Goal: Check status: Check status

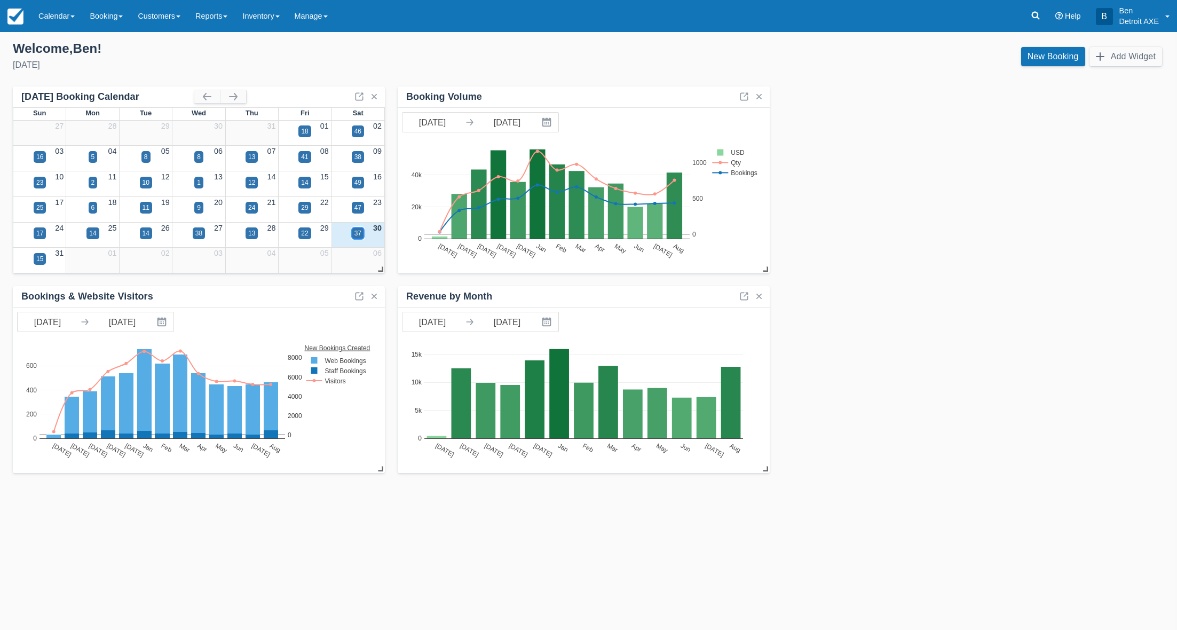
click at [359, 233] on div "37" at bounding box center [357, 233] width 7 height 10
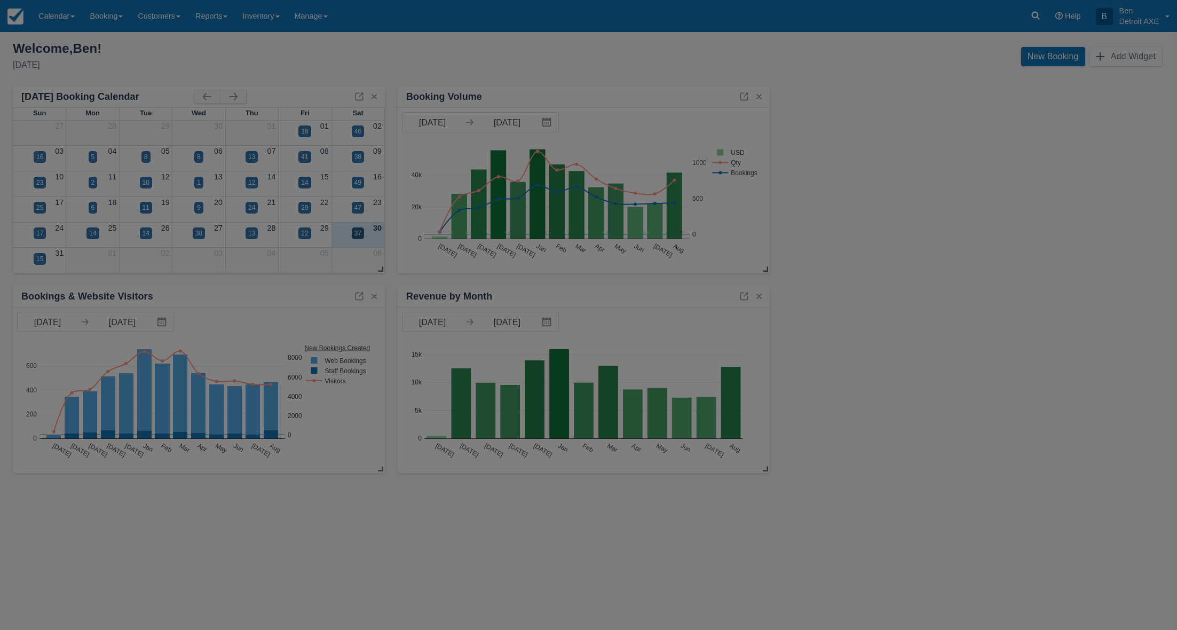
click at [359, 233] on div at bounding box center [588, 315] width 1177 height 630
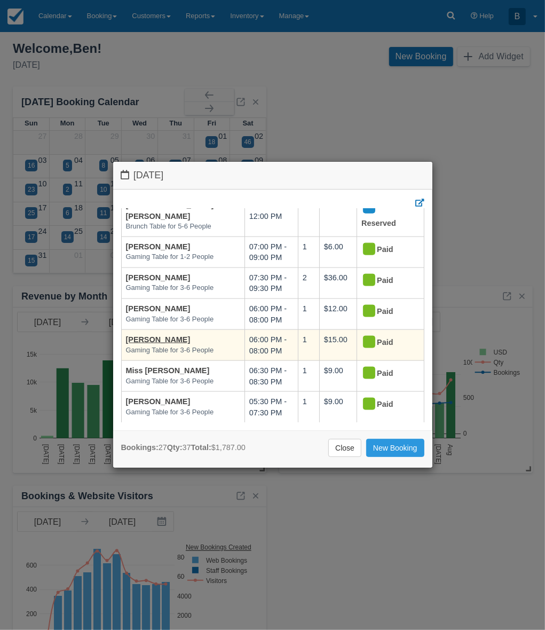
scroll to position [692, 0]
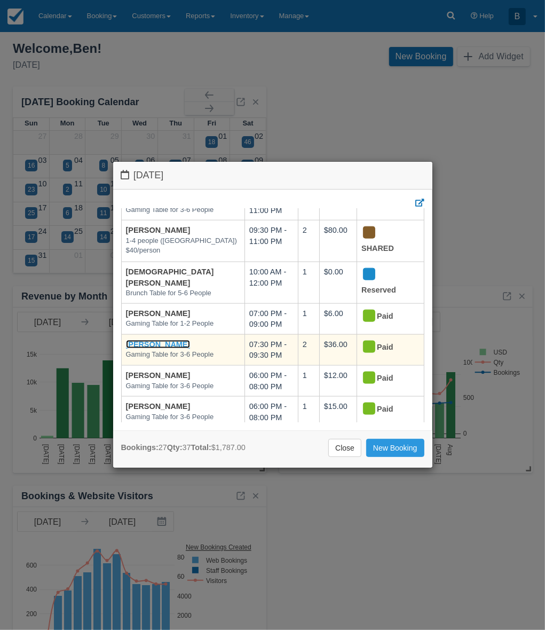
click at [151, 340] on link "Alaine Eichhorn" at bounding box center [158, 344] width 65 height 9
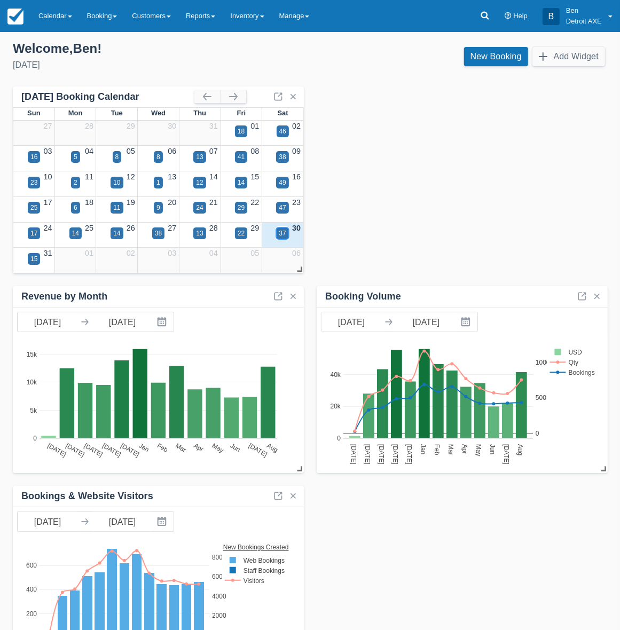
click at [283, 233] on div "37" at bounding box center [282, 233] width 7 height 10
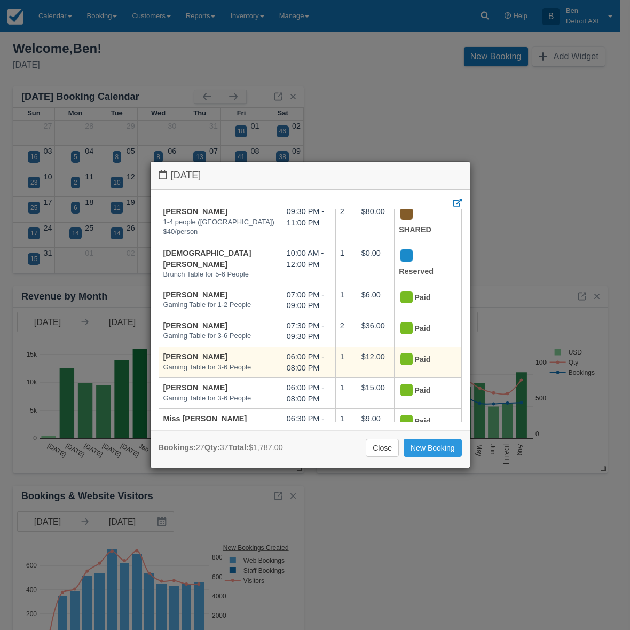
scroll to position [692, 0]
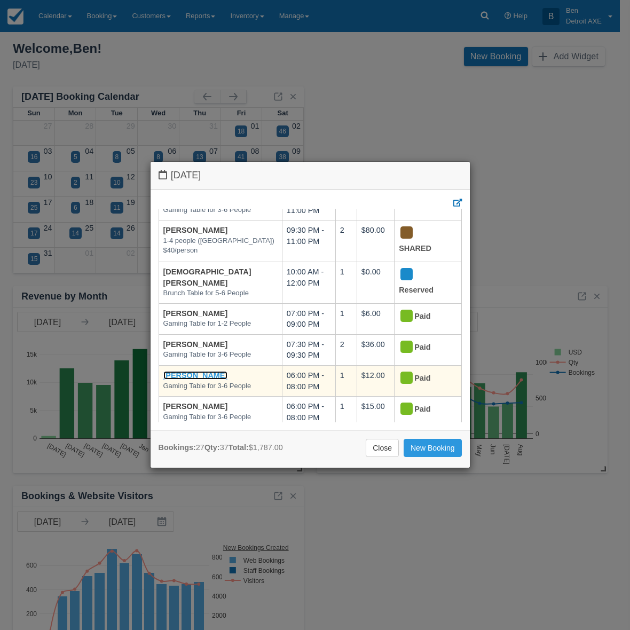
click at [201, 371] on link "Margaret Egrin" at bounding box center [195, 375] width 65 height 9
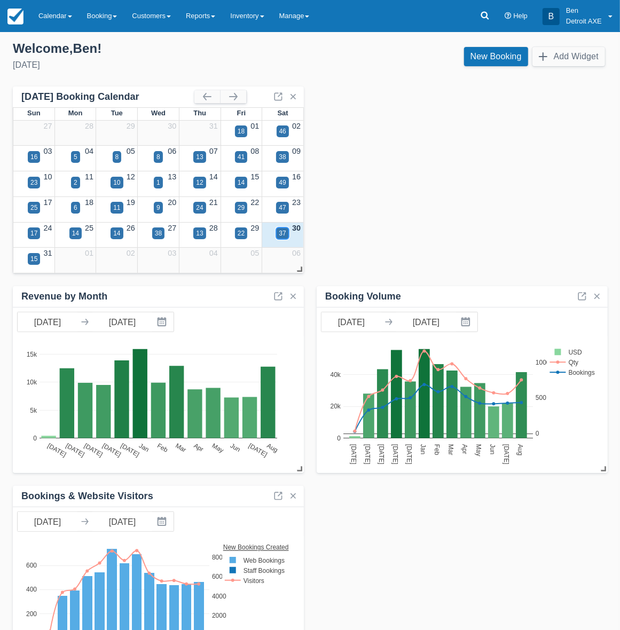
click at [286, 233] on div "37" at bounding box center [282, 233] width 12 height 12
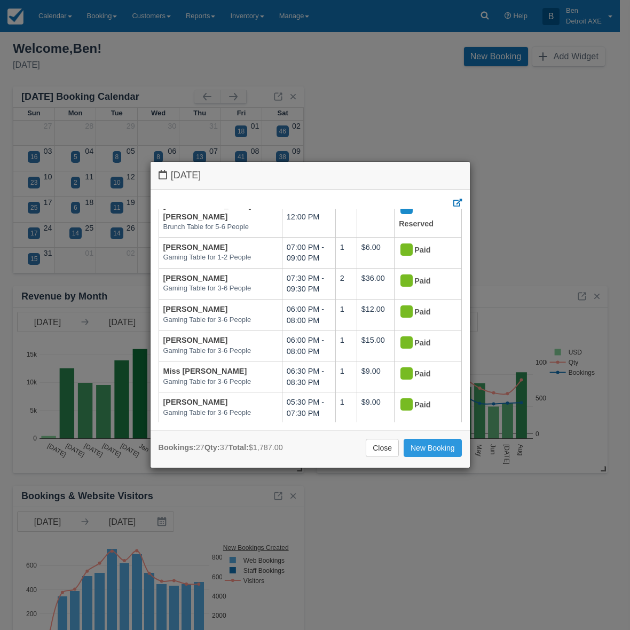
scroll to position [758, 0]
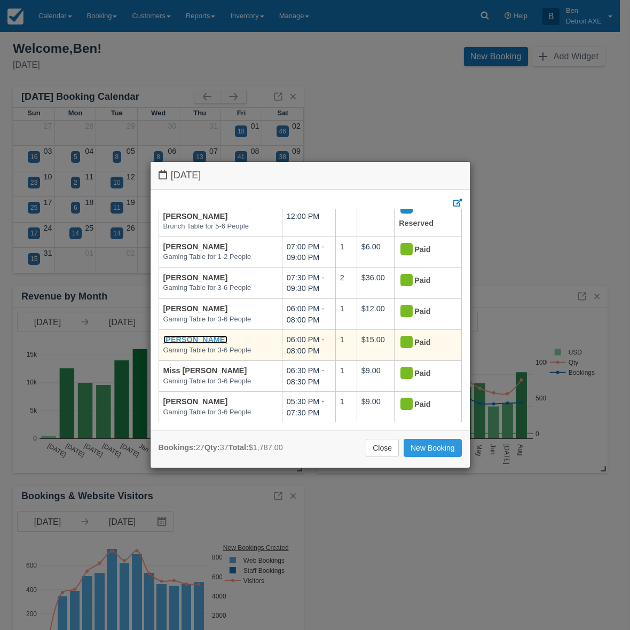
click at [201, 335] on link "Justin Umbarger" at bounding box center [195, 339] width 65 height 9
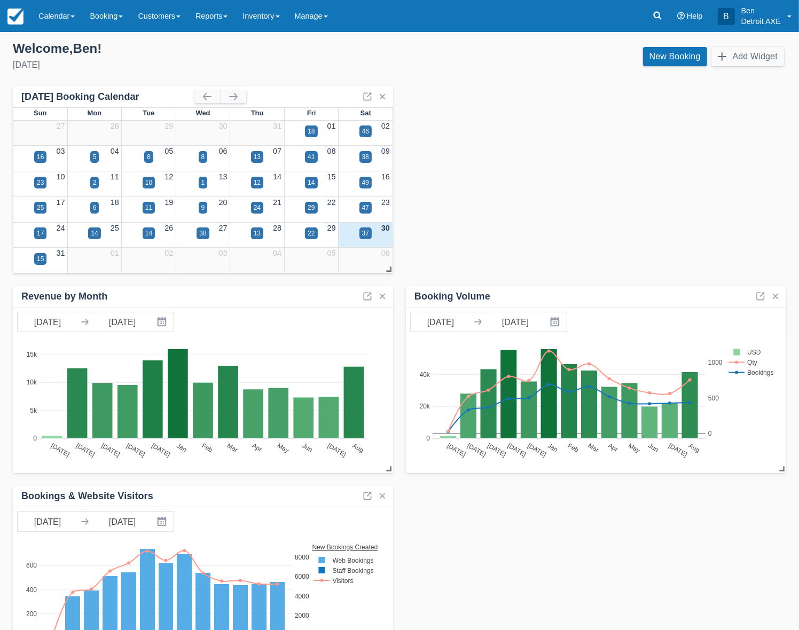
click at [492, 199] on div "Booking Volume [DATE] Navigate forward to interact with the calendar and select…" at bounding box center [399, 379] width 773 height 586
